Goal: Transaction & Acquisition: Subscribe to service/newsletter

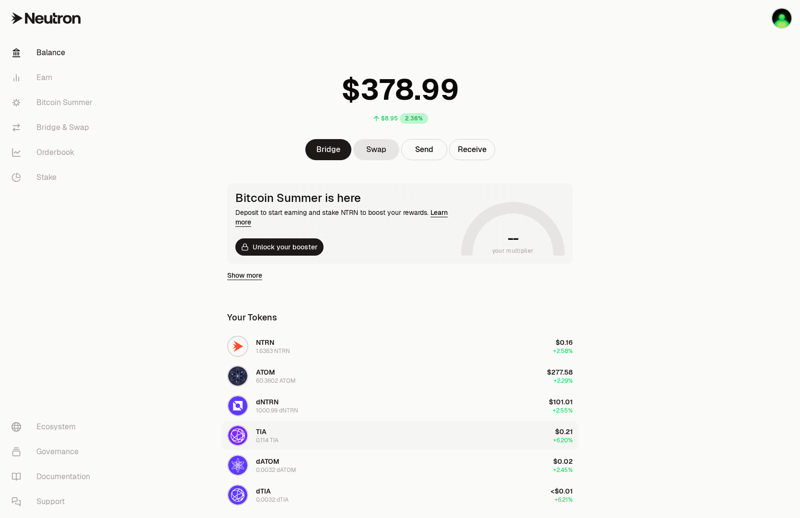
scroll to position [7, 0]
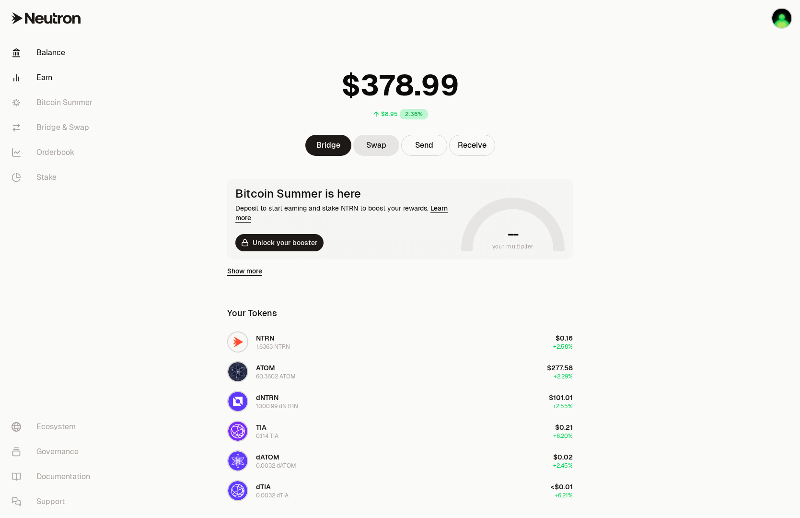
click at [52, 82] on link "Earn" at bounding box center [54, 77] width 100 height 25
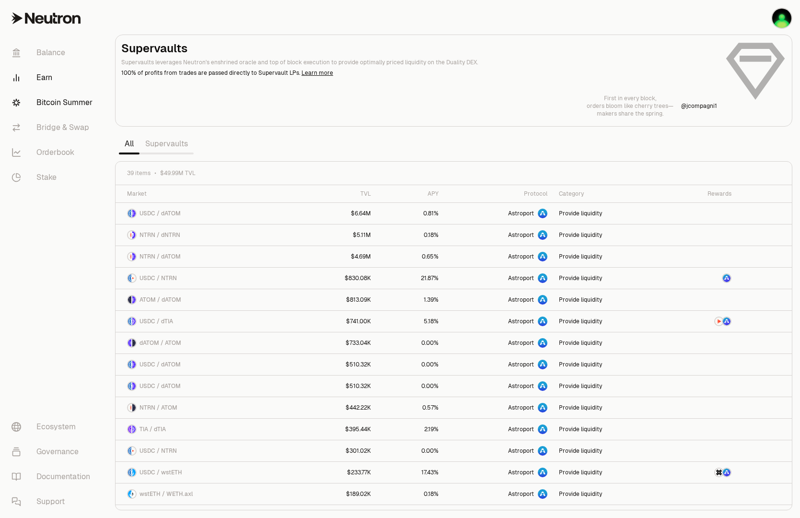
click at [48, 104] on link "Bitcoin Summer" at bounding box center [54, 102] width 100 height 25
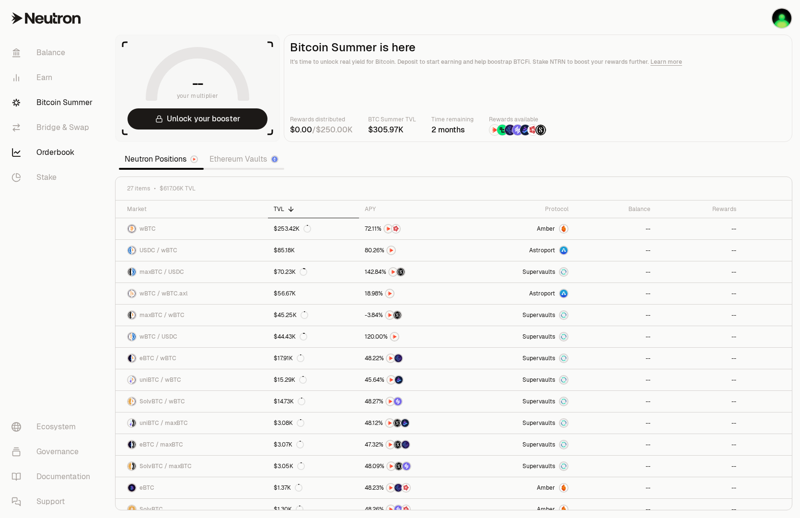
click at [69, 153] on link "Orderbook" at bounding box center [54, 152] width 100 height 25
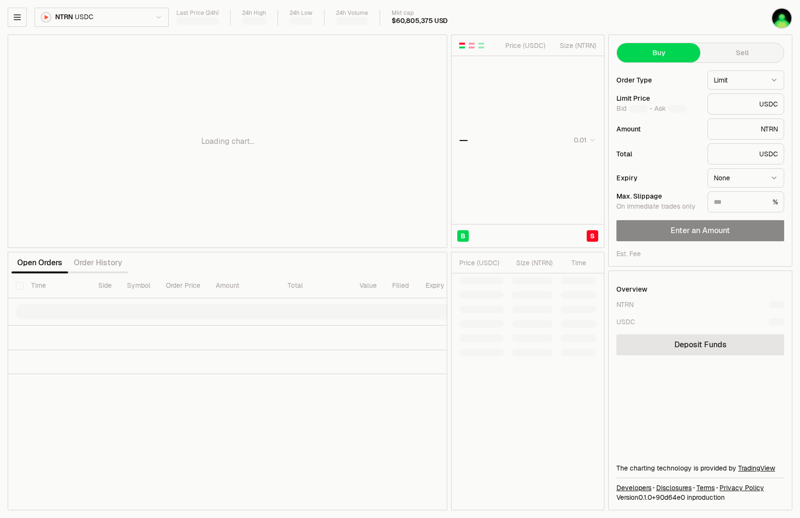
type input "********"
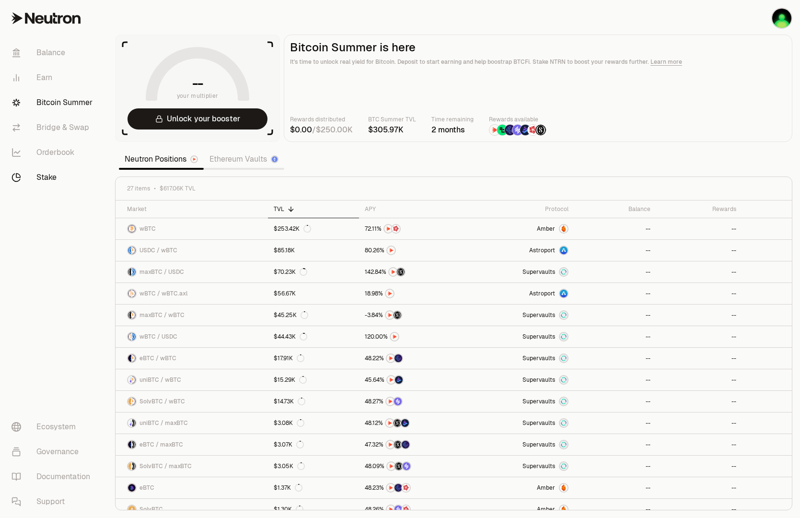
click at [40, 172] on link "Stake" at bounding box center [54, 177] width 100 height 25
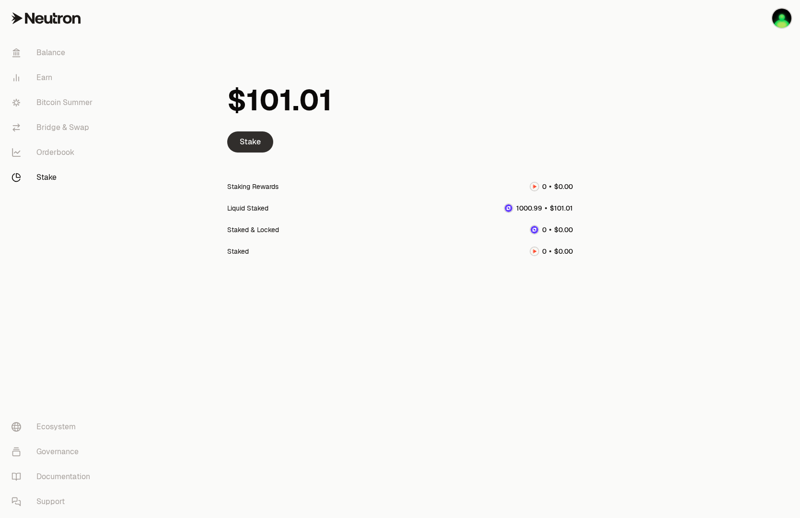
click at [242, 139] on link "Stake" at bounding box center [250, 141] width 46 height 21
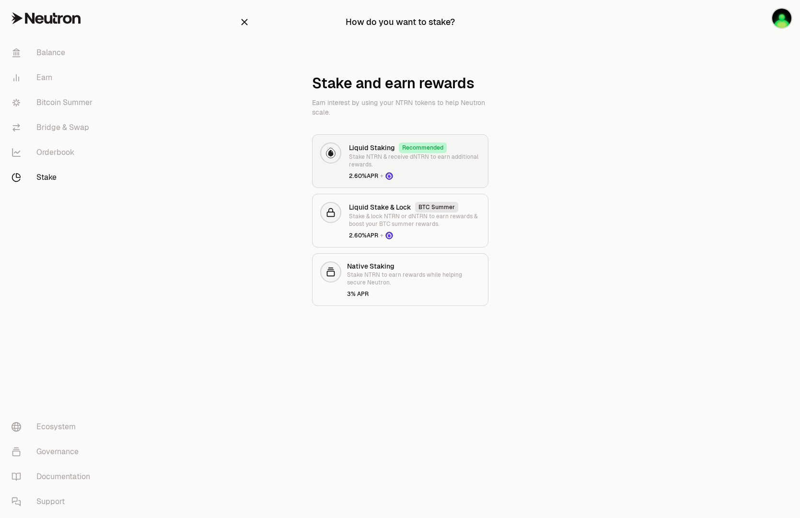
click at [459, 157] on p "Stake NTRN & receive dNTRN to earn additional rewards." at bounding box center [414, 160] width 131 height 15
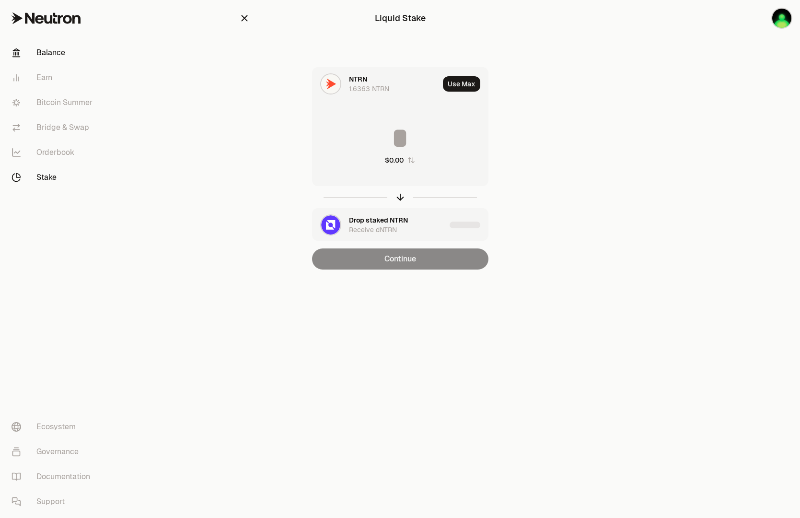
click at [49, 50] on link "Balance" at bounding box center [54, 52] width 100 height 25
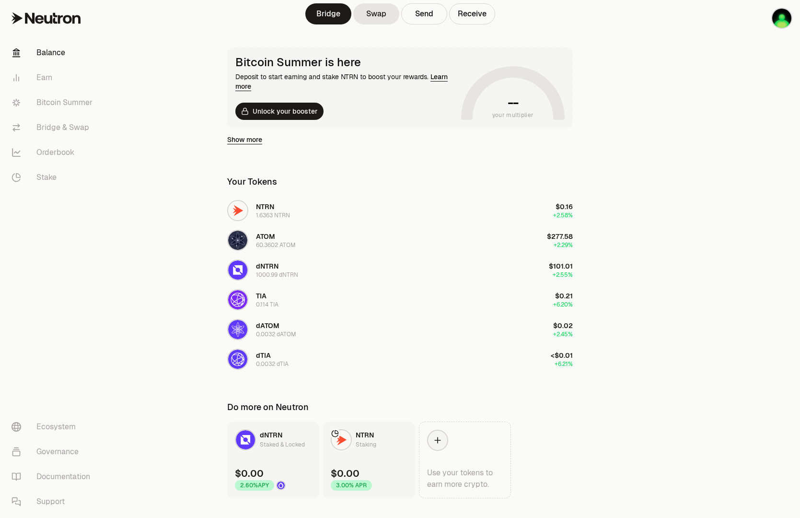
scroll to position [138, 0]
click at [263, 365] on div "0.0032 dTIA" at bounding box center [272, 365] width 33 height 8
